Goal: Task Accomplishment & Management: Manage account settings

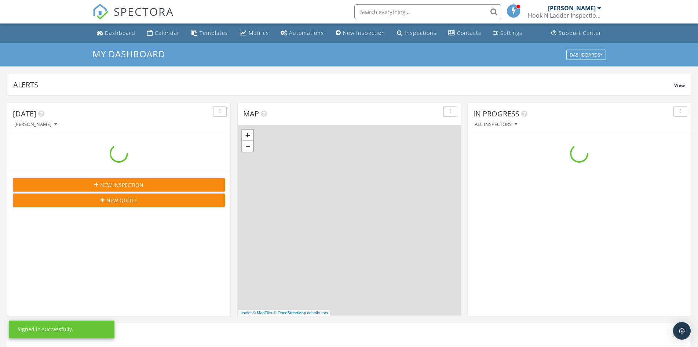
scroll to position [681, 711]
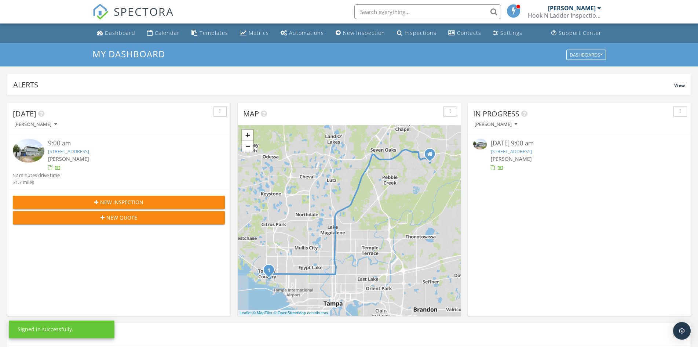
click at [76, 145] on div "9:00 am" at bounding box center [127, 143] width 159 height 9
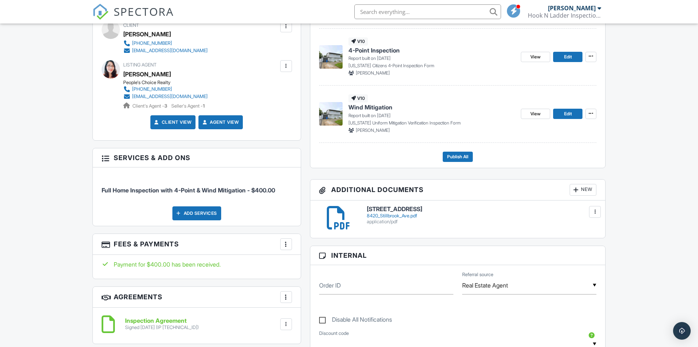
scroll to position [306, 0]
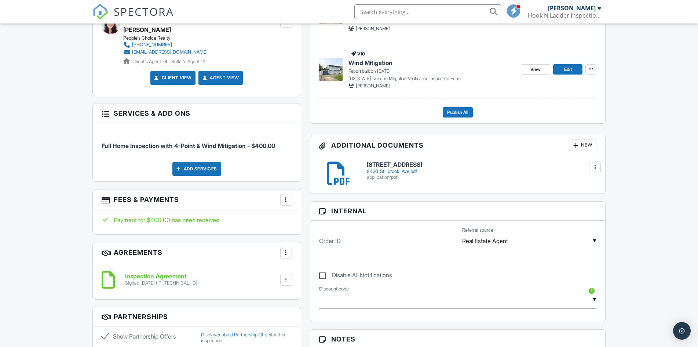
click at [400, 167] on h6 "[STREET_ADDRESS]" at bounding box center [482, 164] width 230 height 7
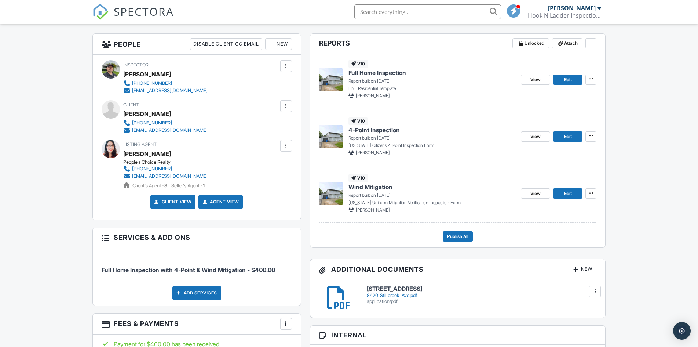
scroll to position [122, 0]
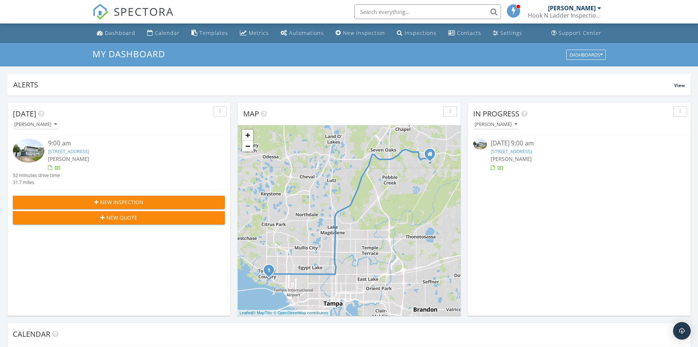
click at [171, 145] on div "9:00 am" at bounding box center [127, 143] width 159 height 9
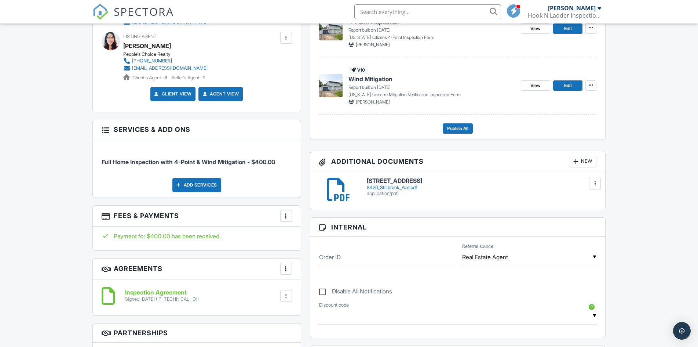
scroll to position [234, 0]
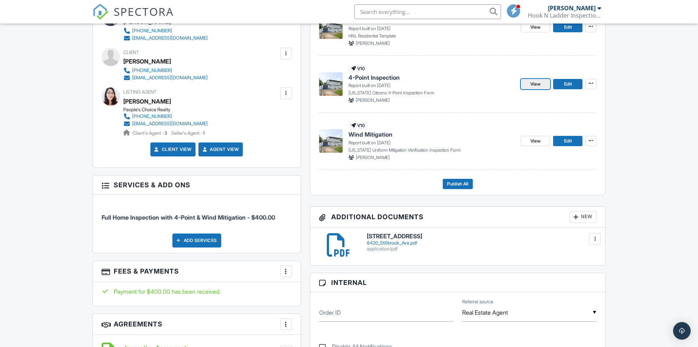
click at [539, 84] on span "View" at bounding box center [536, 83] width 10 height 7
